Goal: Transaction & Acquisition: Purchase product/service

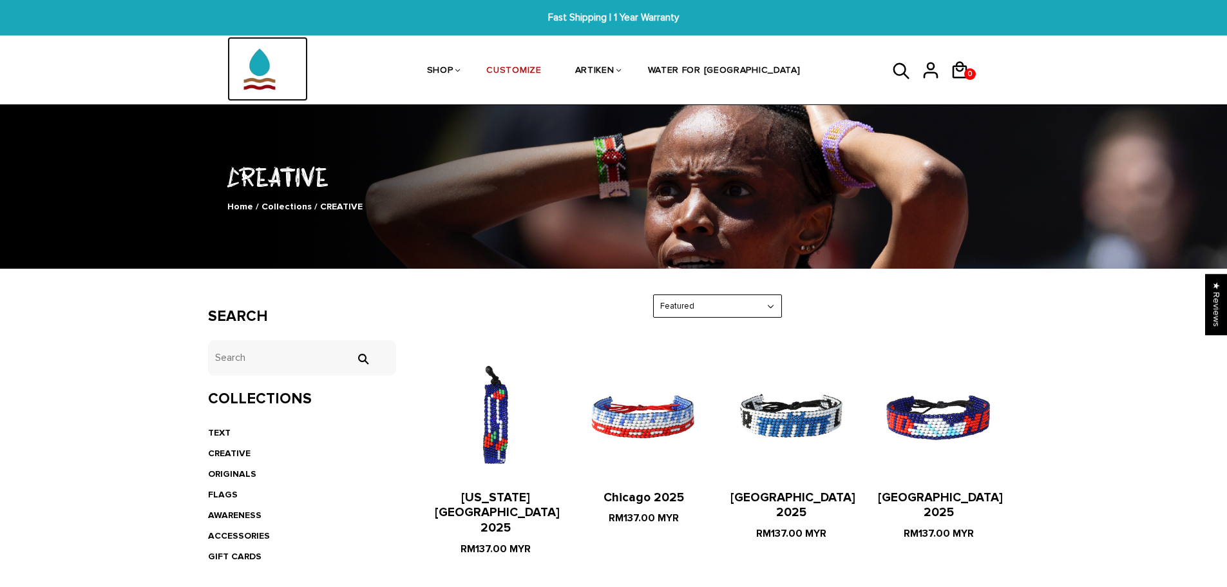
click at [256, 77] on img at bounding box center [259, 69] width 64 height 64
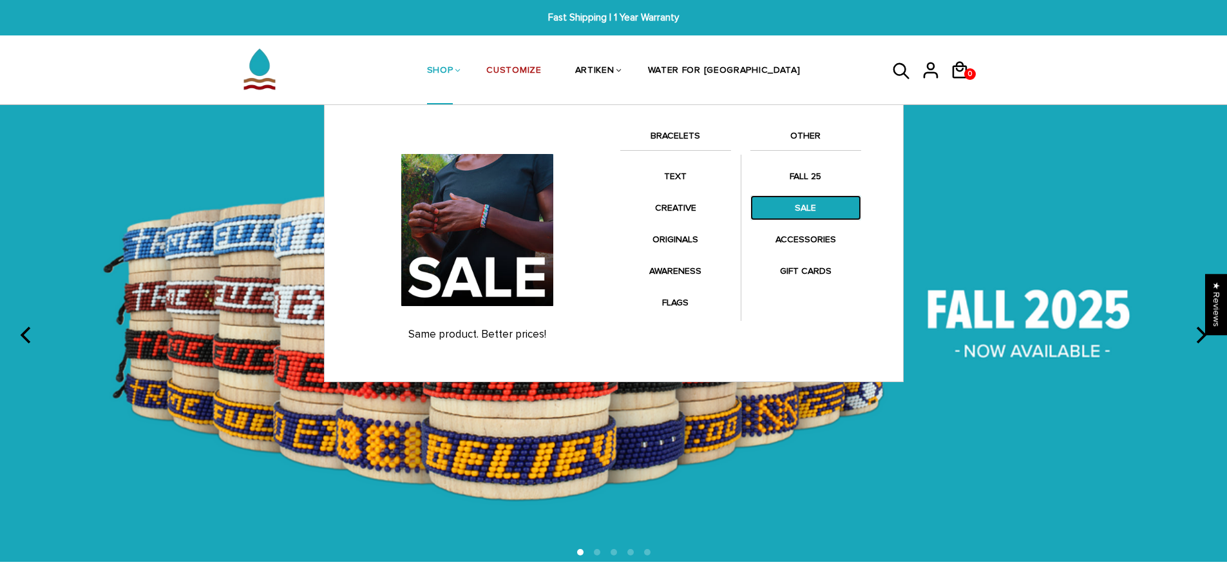
click at [784, 216] on link "SALE" at bounding box center [806, 207] width 111 height 25
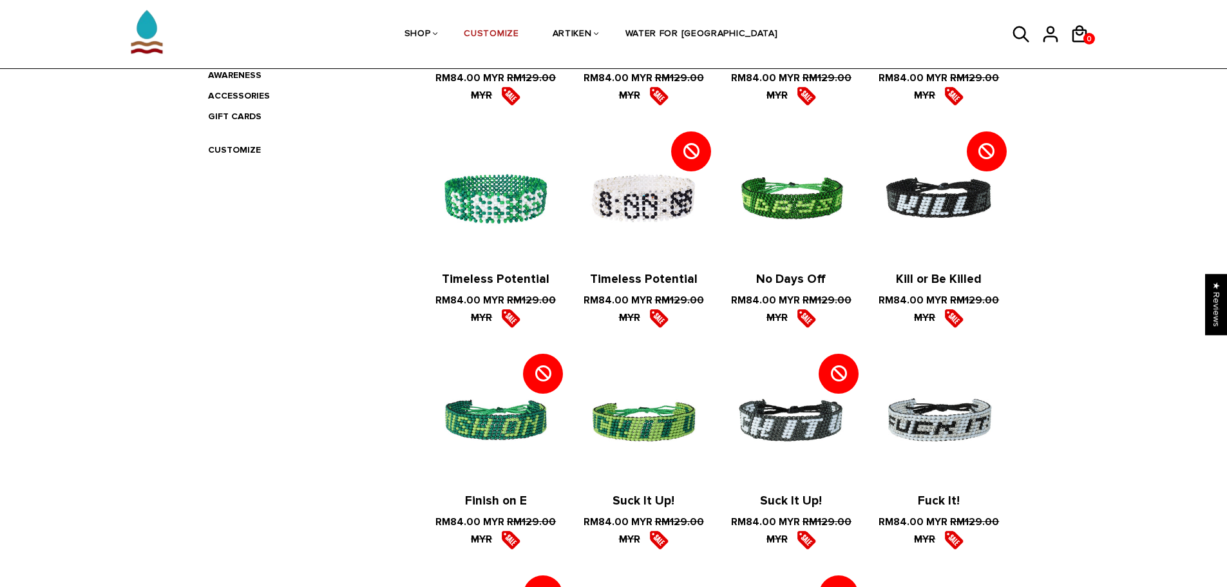
scroll to position [322, 0]
